Goal: Communication & Community: Answer question/provide support

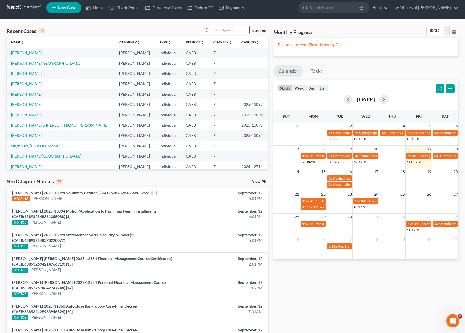
click at [224, 30] on input "search" at bounding box center [230, 30] width 39 height 8
type input "[PERSON_NAME]"
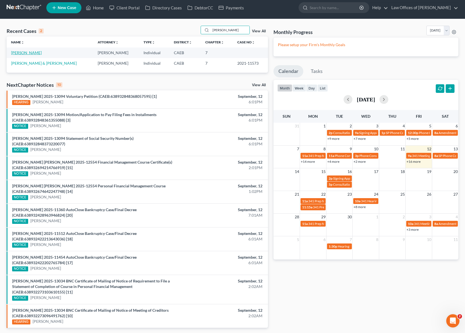
click at [34, 52] on link "[PERSON_NAME]" at bounding box center [26, 52] width 31 height 5
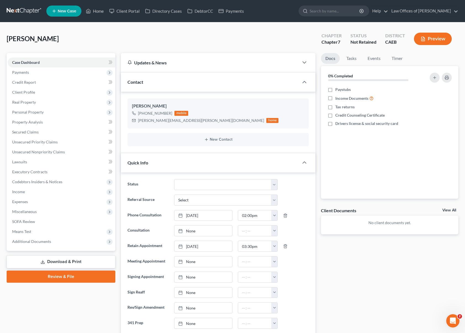
scroll to position [53, 0]
click at [32, 73] on span "Payments" at bounding box center [62, 72] width 108 height 10
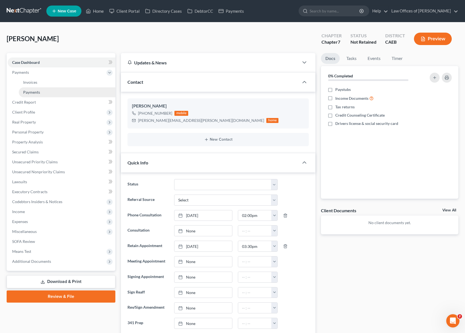
click at [42, 93] on link "Payments" at bounding box center [67, 92] width 97 height 10
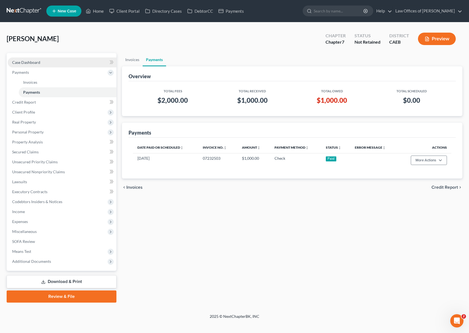
drag, startPoint x: 43, startPoint y: 63, endPoint x: 52, endPoint y: 64, distance: 8.6
click at [43, 63] on link "Case Dashboard" at bounding box center [62, 62] width 109 height 10
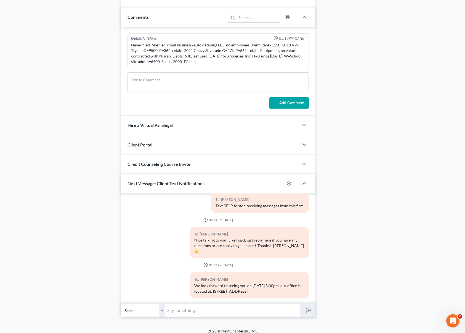
scroll to position [337, 0]
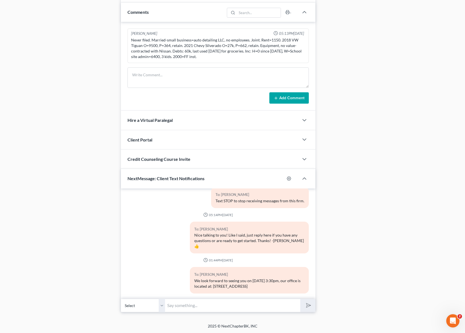
click at [205, 299] on input "text" at bounding box center [232, 305] width 135 height 14
type input "Hi [PERSON_NAME]. We found your email, so we do have the documents, thank you !"
click at [300, 299] on button "submit" at bounding box center [307, 305] width 15 height 13
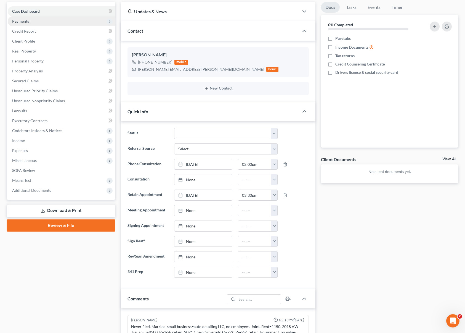
scroll to position [23, 0]
